Goal: Information Seeking & Learning: Find specific fact

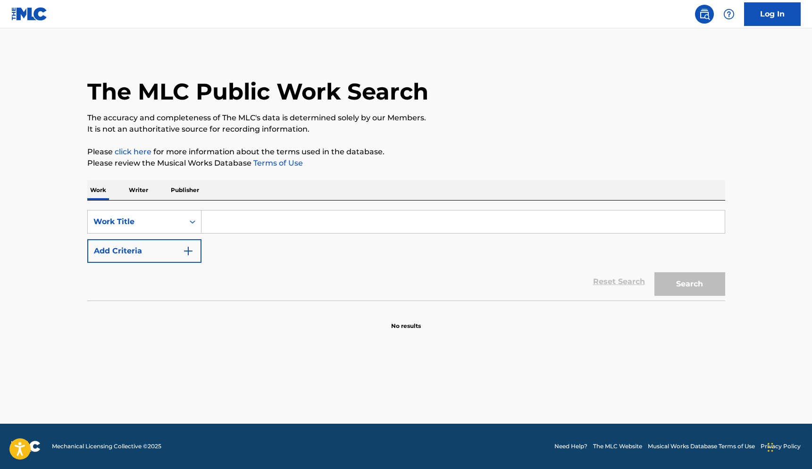
click at [258, 216] on input "Search Form" at bounding box center [462, 221] width 523 height 23
click at [689, 284] on button "Search" at bounding box center [690, 284] width 71 height 24
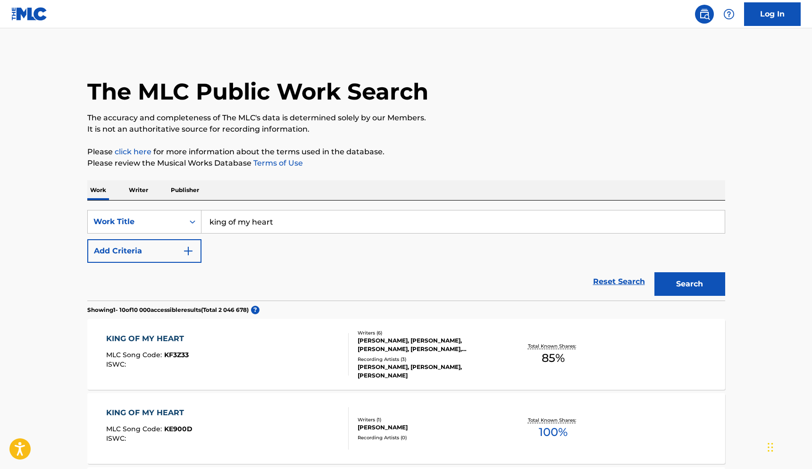
click at [325, 225] on input "king of my heart" at bounding box center [462, 221] width 523 height 23
click at [689, 284] on button "Search" at bounding box center [690, 284] width 71 height 24
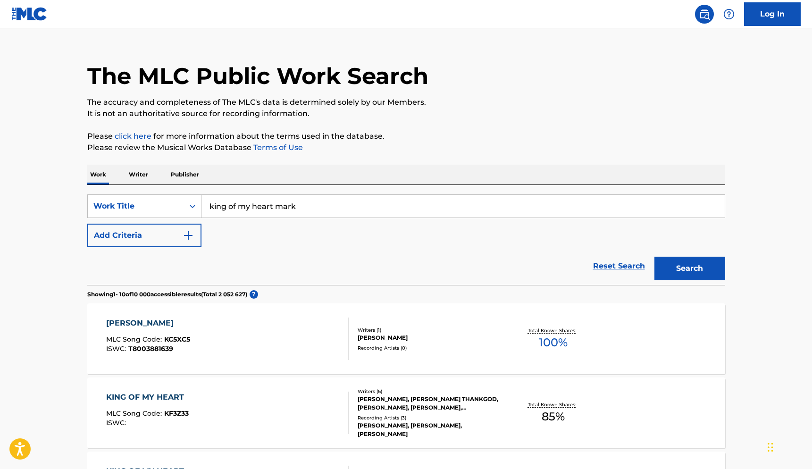
scroll to position [25, 0]
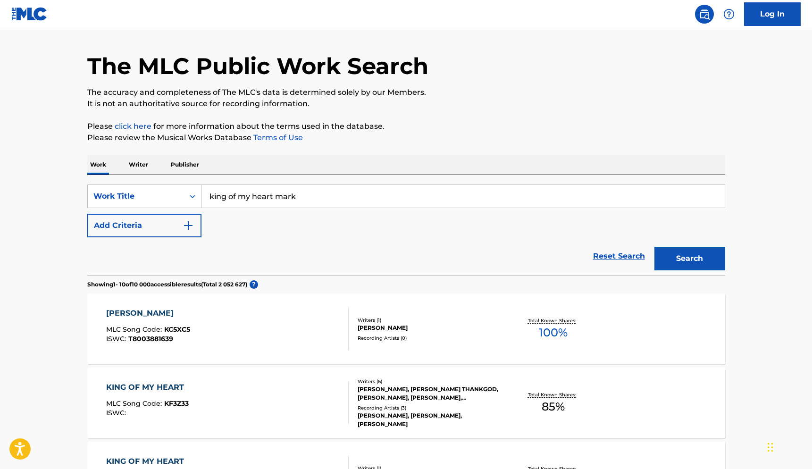
click at [288, 195] on input "king of my heart mark" at bounding box center [462, 196] width 523 height 23
type input "king of my heart"
click at [179, 225] on button "Add Criteria" at bounding box center [144, 226] width 114 height 24
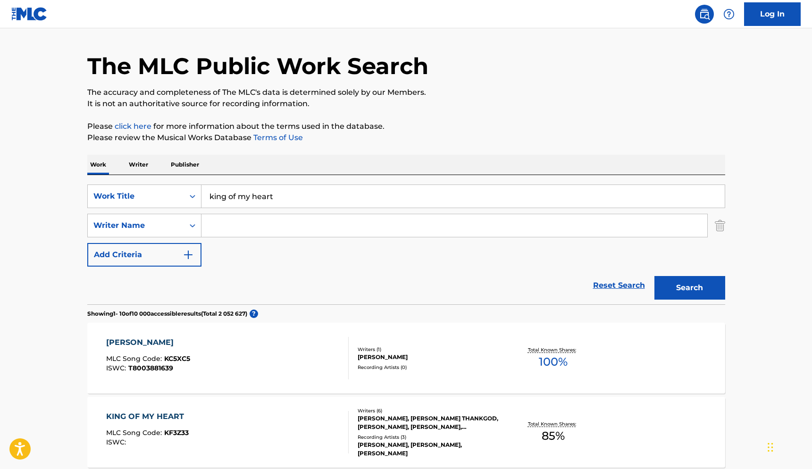
click at [242, 228] on input "Search Form" at bounding box center [454, 225] width 506 height 23
click at [257, 226] on input "John M" at bounding box center [454, 225] width 506 height 23
type input "John Mark"
click at [689, 288] on button "Search" at bounding box center [690, 288] width 71 height 24
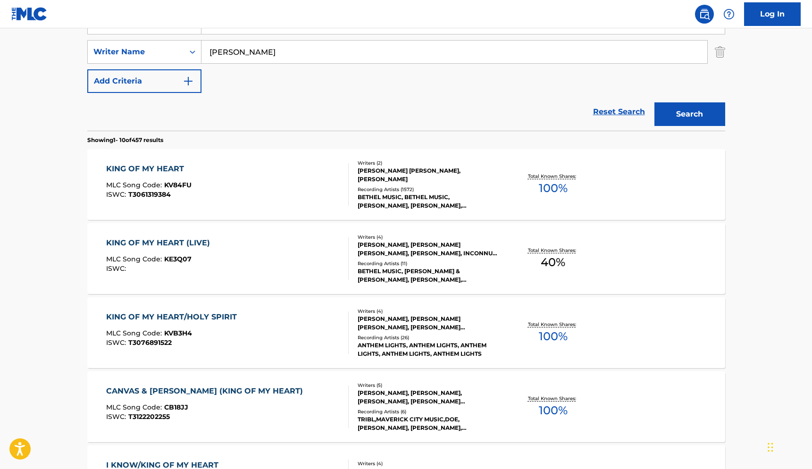
scroll to position [201, 0]
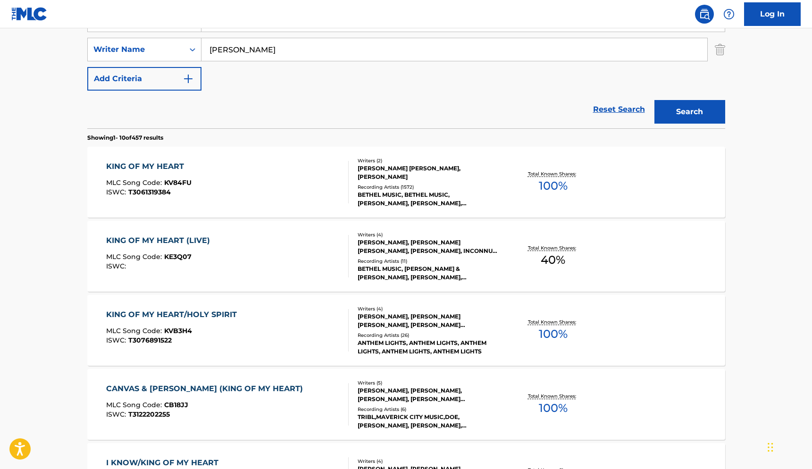
click at [272, 173] on div "KING OF MY HEART MLC Song Code : KV84FU ISWC : T3061319384" at bounding box center [227, 182] width 243 height 42
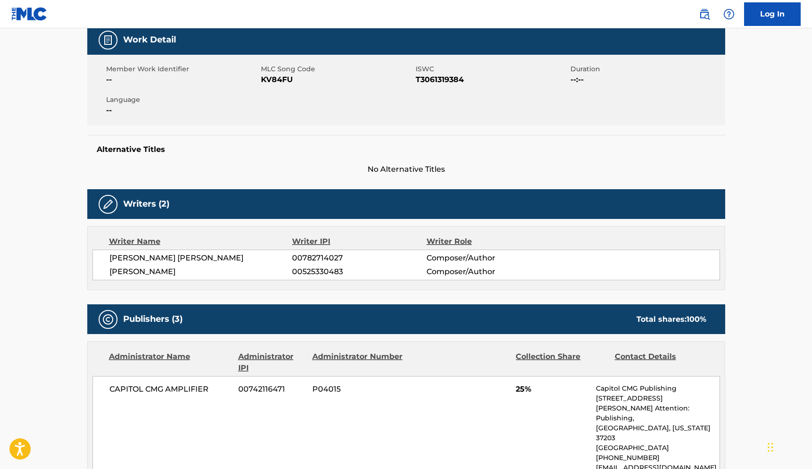
scroll to position [145, 0]
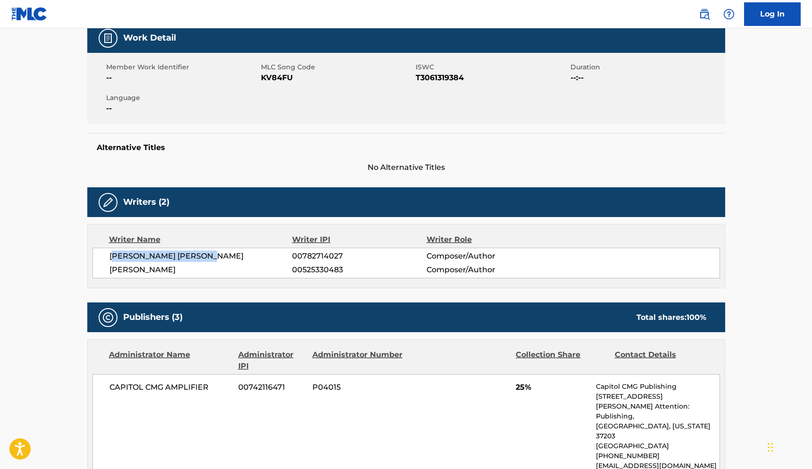
drag, startPoint x: 223, startPoint y: 257, endPoint x: 111, endPoint y: 258, distance: 111.8
click at [111, 258] on span "SARAH KATHRYN MCMILLAN" at bounding box center [200, 256] width 183 height 11
click at [200, 253] on span "SARAH KATHRYN MCMILLAN" at bounding box center [200, 256] width 183 height 11
drag, startPoint x: 227, startPoint y: 255, endPoint x: 110, endPoint y: 256, distance: 116.6
click at [110, 256] on span "SARAH KATHRYN MCMILLAN" at bounding box center [200, 256] width 183 height 11
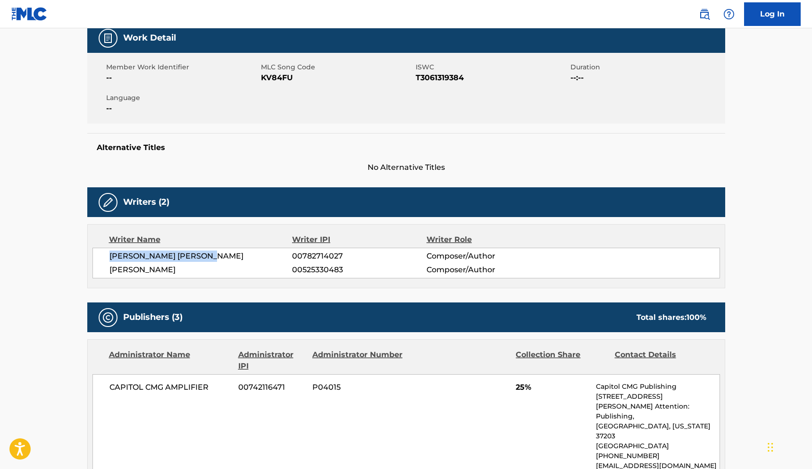
copy span "SARAH KATHRYN MCMILLAN"
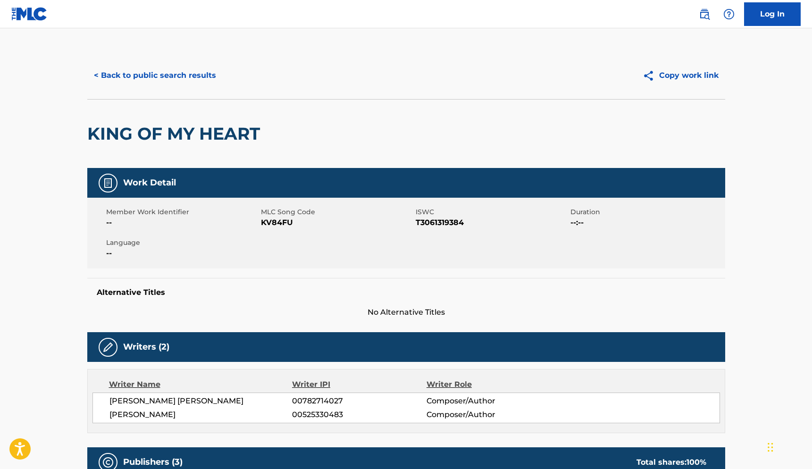
scroll to position [0, 0]
click at [157, 75] on button "< Back to public search results" at bounding box center [154, 76] width 135 height 24
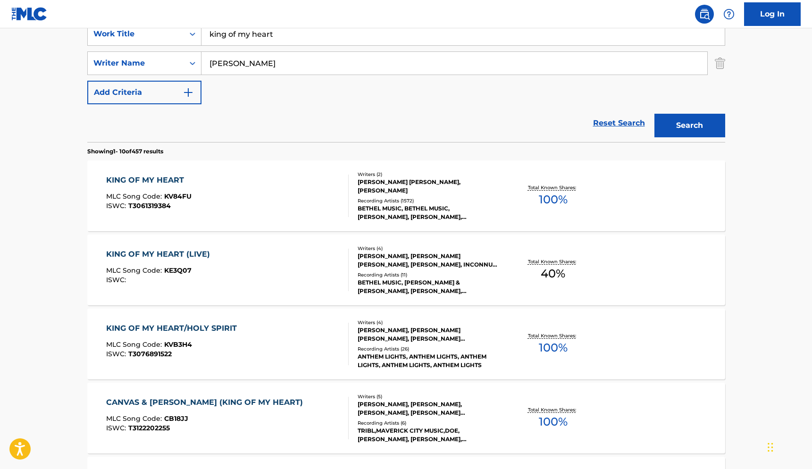
scroll to position [189, 0]
click at [348, 151] on section "Showing 1 - 10 of 457 results" at bounding box center [406, 148] width 638 height 14
click at [350, 153] on section "Showing 1 - 10 of 457 results" at bounding box center [406, 148] width 638 height 14
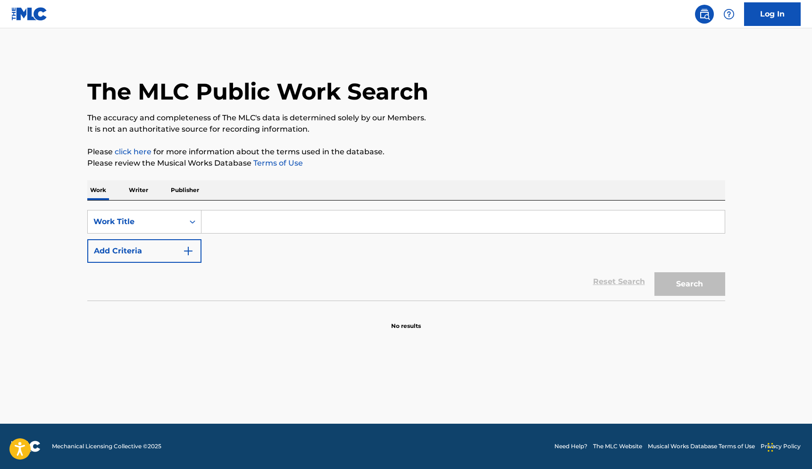
click at [260, 218] on input "Search Form" at bounding box center [462, 221] width 523 height 23
paste input "What a Beautiful Nam"
click at [689, 284] on button "Search" at bounding box center [690, 284] width 71 height 24
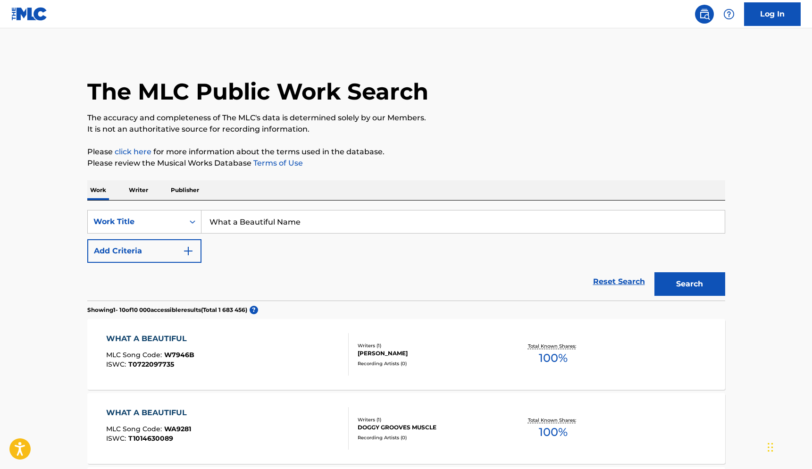
type input "What a Beautiful Name"
click at [689, 284] on button "Search" at bounding box center [690, 284] width 71 height 24
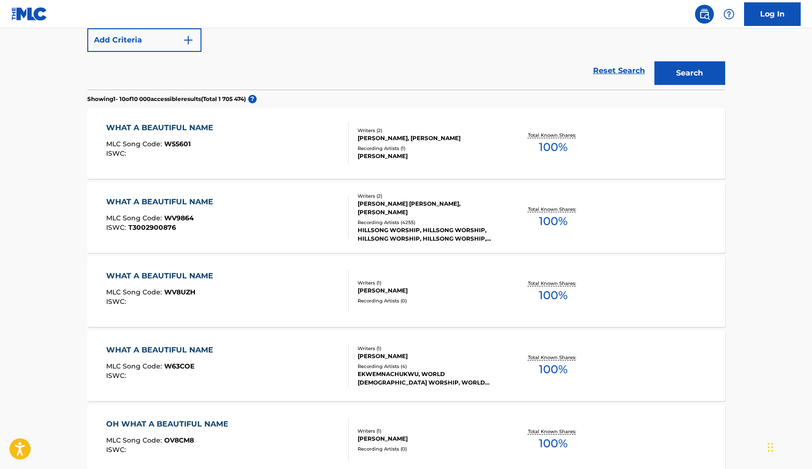
scroll to position [194, 0]
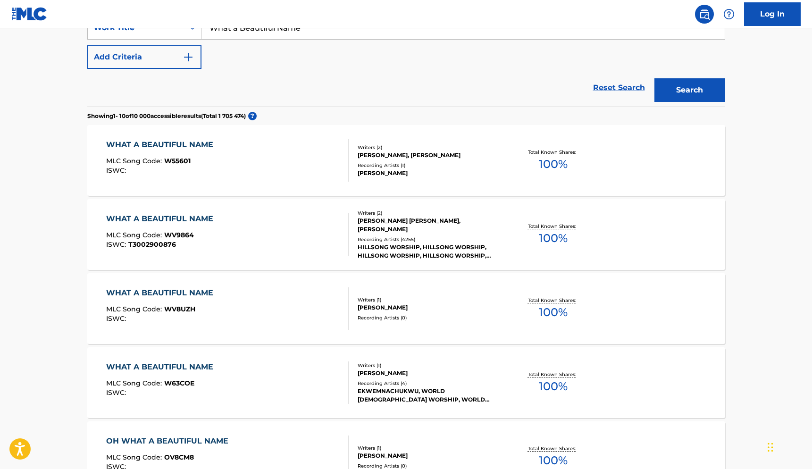
click at [432, 221] on div "[PERSON_NAME] [PERSON_NAME], [PERSON_NAME]" at bounding box center [429, 225] width 143 height 17
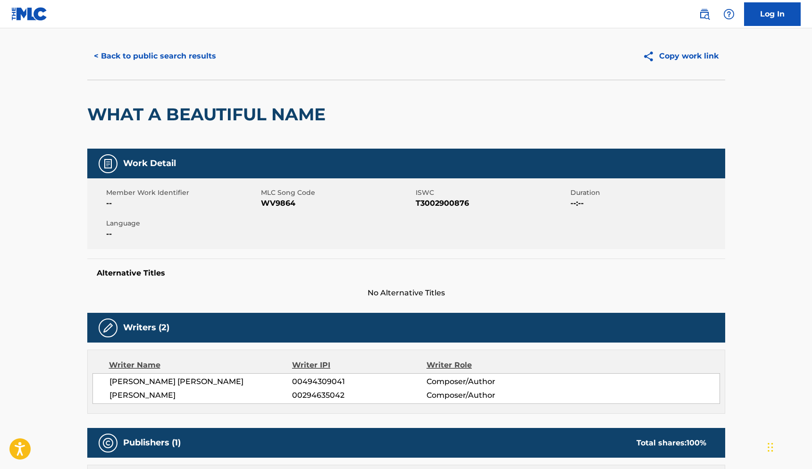
scroll to position [122, 0]
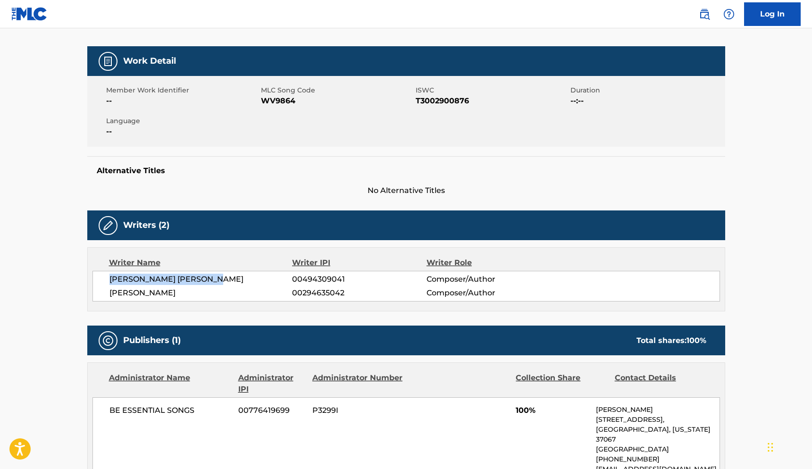
drag, startPoint x: 222, startPoint y: 280, endPoint x: 111, endPoint y: 281, distance: 110.9
click at [111, 281] on span "[PERSON_NAME] [PERSON_NAME]" at bounding box center [200, 279] width 183 height 11
copy span "[PERSON_NAME] [PERSON_NAME]"
click at [207, 291] on span "[PERSON_NAME]" at bounding box center [200, 292] width 183 height 11
drag, startPoint x: 208, startPoint y: 292, endPoint x: 99, endPoint y: 292, distance: 108.5
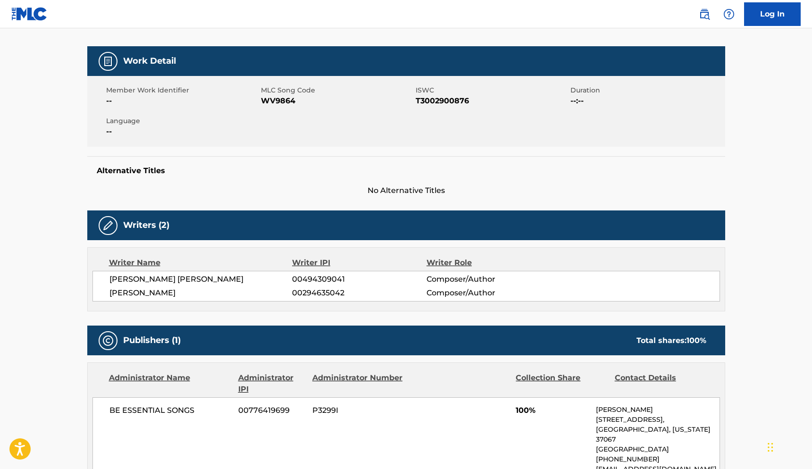
click at [100, 292] on div "[PERSON_NAME] [PERSON_NAME] 00494309041 Composer/Author [PERSON_NAME] 002946350…" at bounding box center [406, 286] width 628 height 31
copy span "[PERSON_NAME]"
click at [245, 147] on div "Work Detail Member Work Identifier -- MLC Song Code WV9864 ISWC T3002900876 Dur…" at bounding box center [406, 121] width 638 height 150
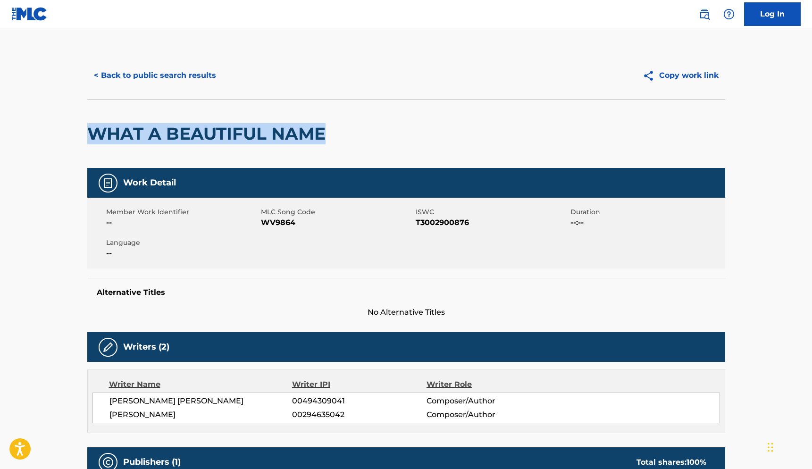
drag, startPoint x: 332, startPoint y: 134, endPoint x: 63, endPoint y: 135, distance: 269.0
copy h2 "WHAT A BEAUTIFUL NAME"
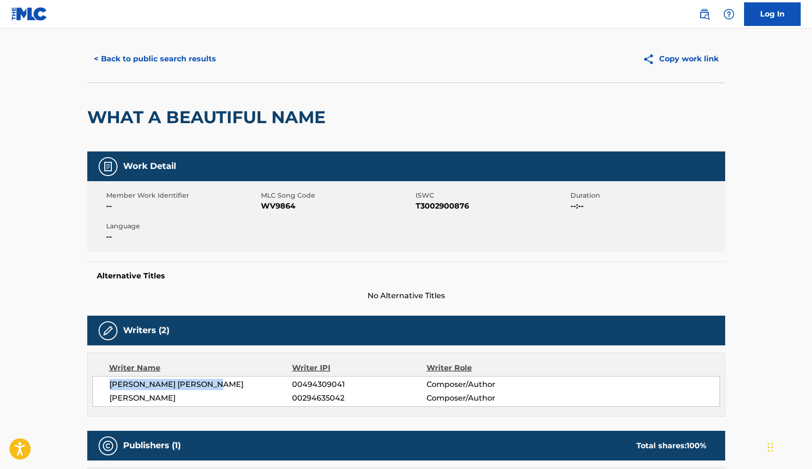
drag, startPoint x: 224, startPoint y: 387, endPoint x: 109, endPoint y: 376, distance: 116.2
click at [109, 379] on div "[PERSON_NAME] [PERSON_NAME] 00494309041 Composer/Author [PERSON_NAME] 002946350…" at bounding box center [406, 391] width 628 height 31
copy span "[PERSON_NAME] [PERSON_NAME]"
click at [192, 337] on div "Writers (2)" at bounding box center [406, 331] width 638 height 30
drag, startPoint x: 202, startPoint y: 399, endPoint x: 100, endPoint y: 393, distance: 102.6
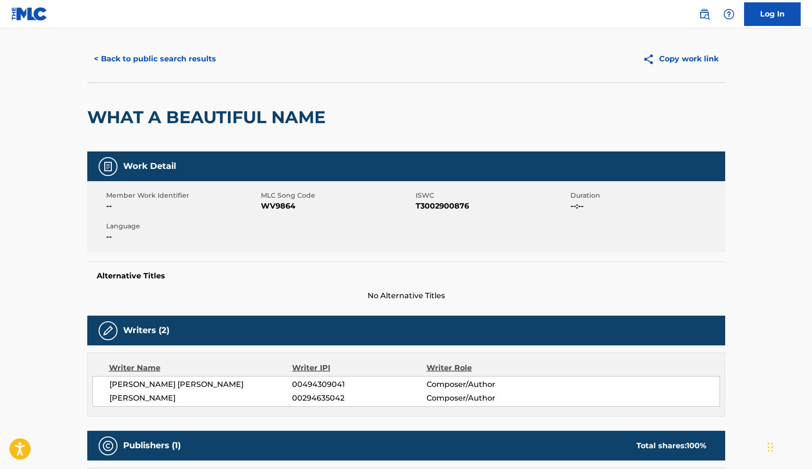
click at [100, 393] on div "[PERSON_NAME] [PERSON_NAME] 00494309041 Composer/Author [PERSON_NAME] 002946350…" at bounding box center [406, 391] width 628 height 31
copy span "[PERSON_NAME]"
